Goal: Find specific page/section: Find specific page/section

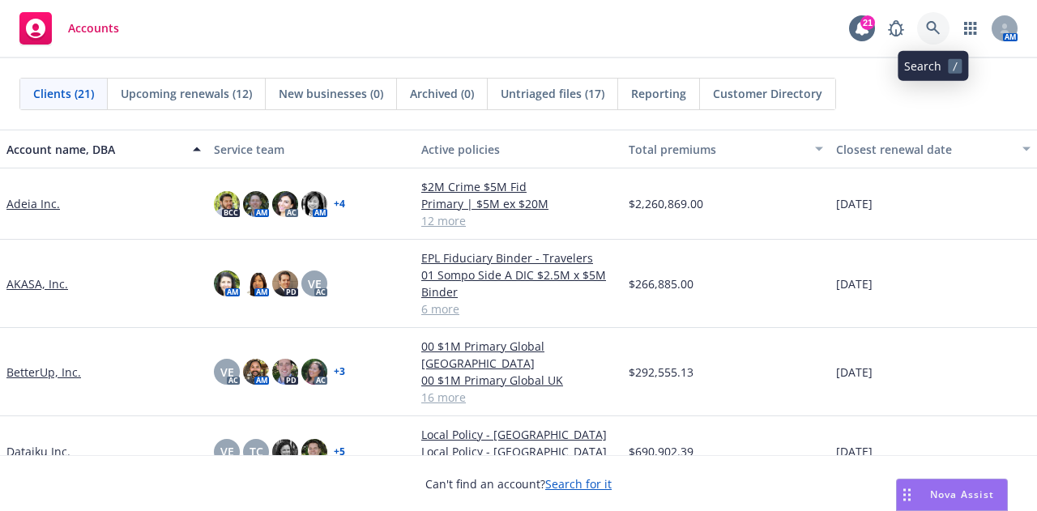
click at [937, 28] on icon at bounding box center [933, 28] width 15 height 15
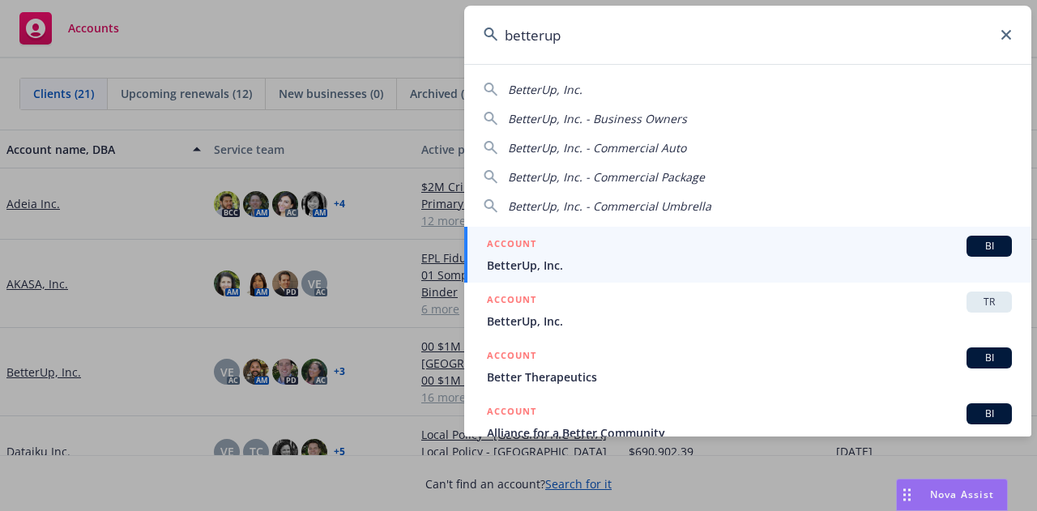
type input "betterup"
click at [706, 265] on span "BetterUp, Inc." at bounding box center [749, 265] width 525 height 17
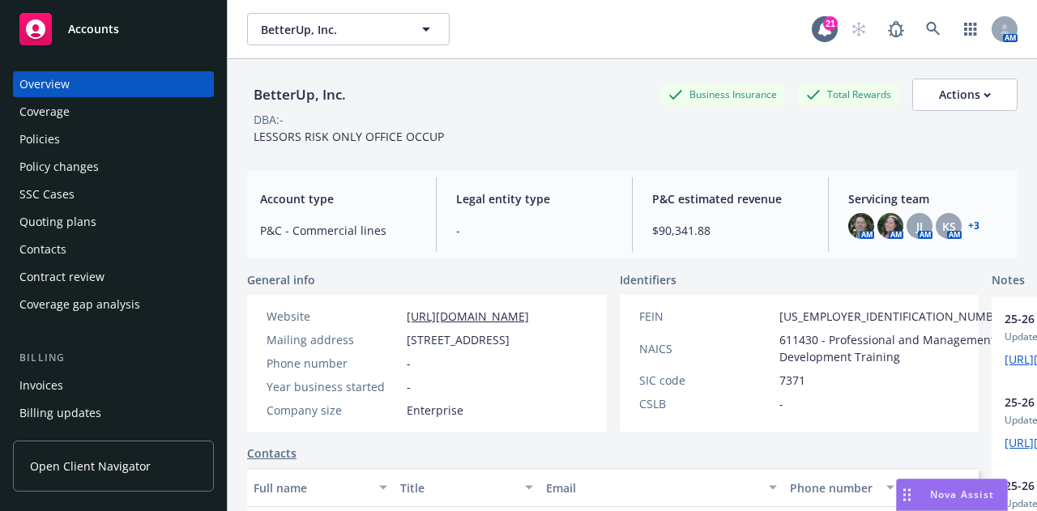
click at [970, 226] on div "AM AM JJ AM KS AM + 3" at bounding box center [926, 226] width 156 height 26
click at [968, 226] on link "+ 3" at bounding box center [973, 226] width 11 height 10
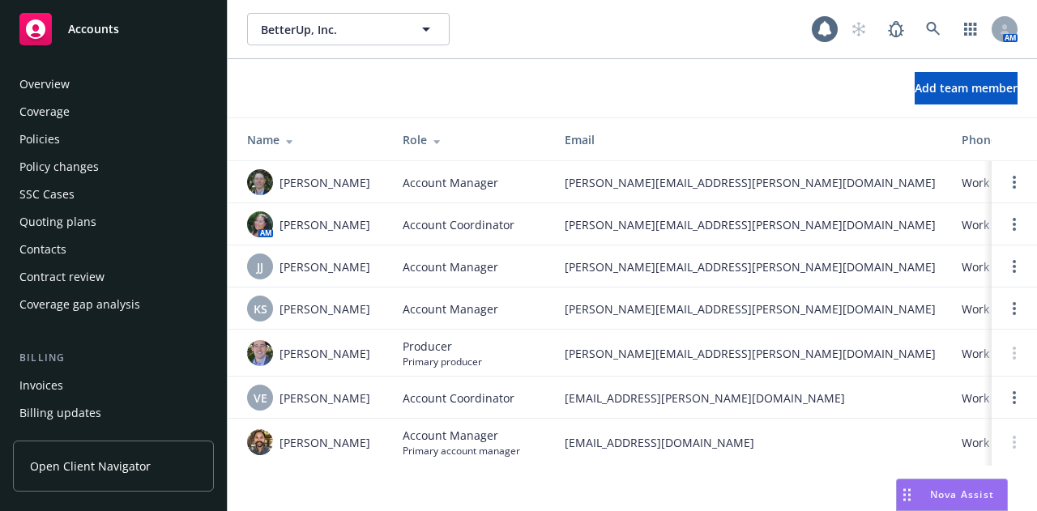
scroll to position [544, 0]
